Goal: Navigation & Orientation: Go to known website

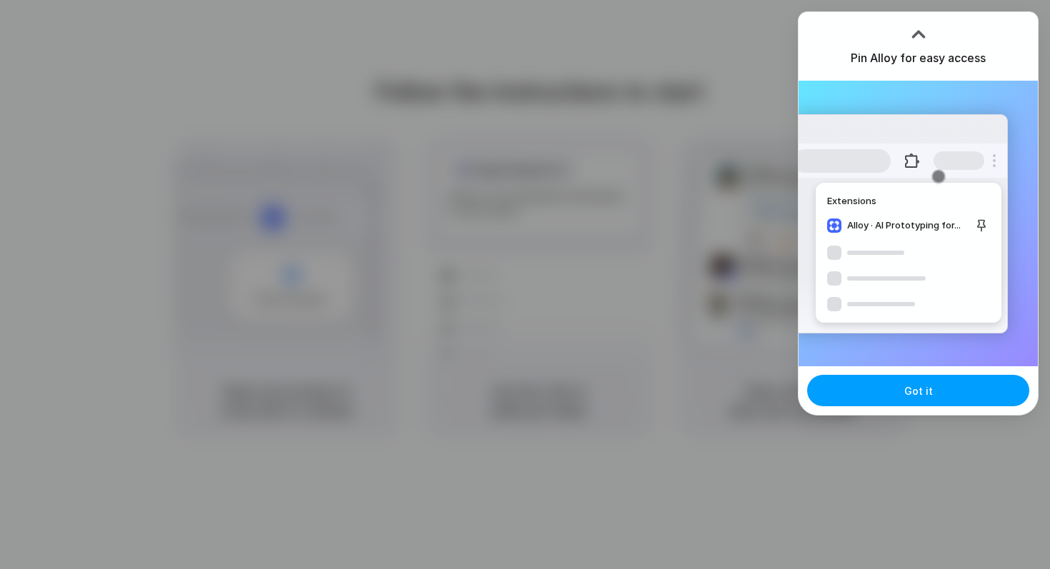
click at [921, 389] on span "Got it" at bounding box center [918, 391] width 29 height 15
